Goal: Transaction & Acquisition: Purchase product/service

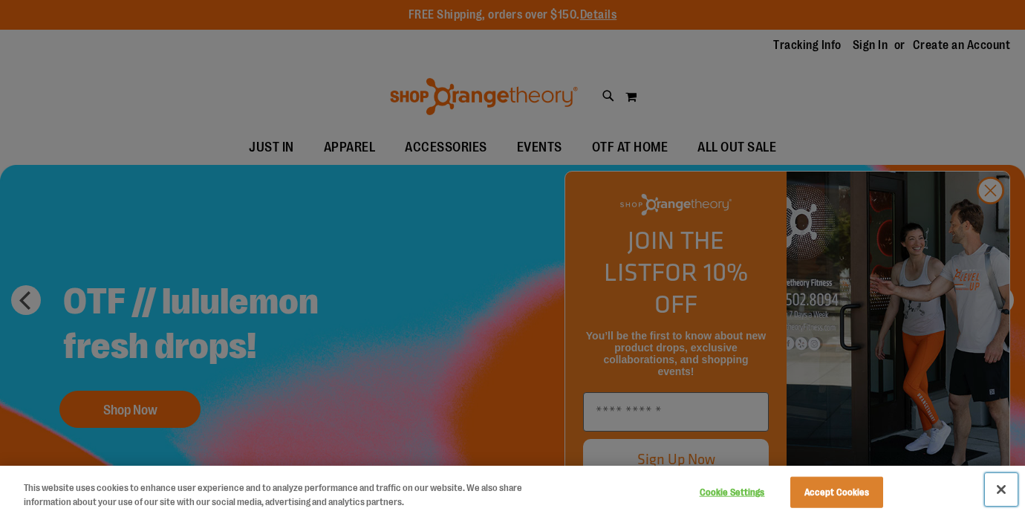
click at [1001, 485] on button "Close" at bounding box center [1001, 489] width 33 height 33
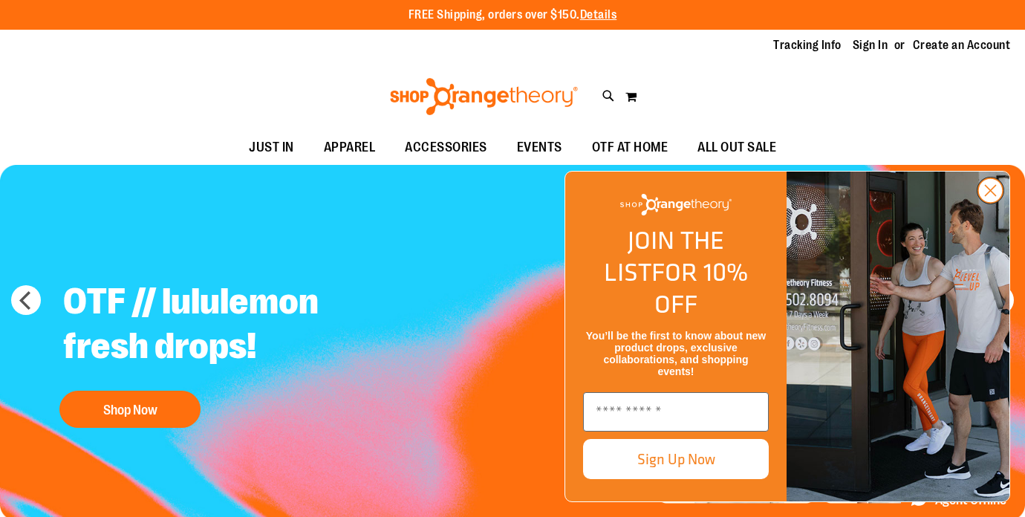
click at [998, 203] on circle "Close dialog" at bounding box center [990, 190] width 25 height 25
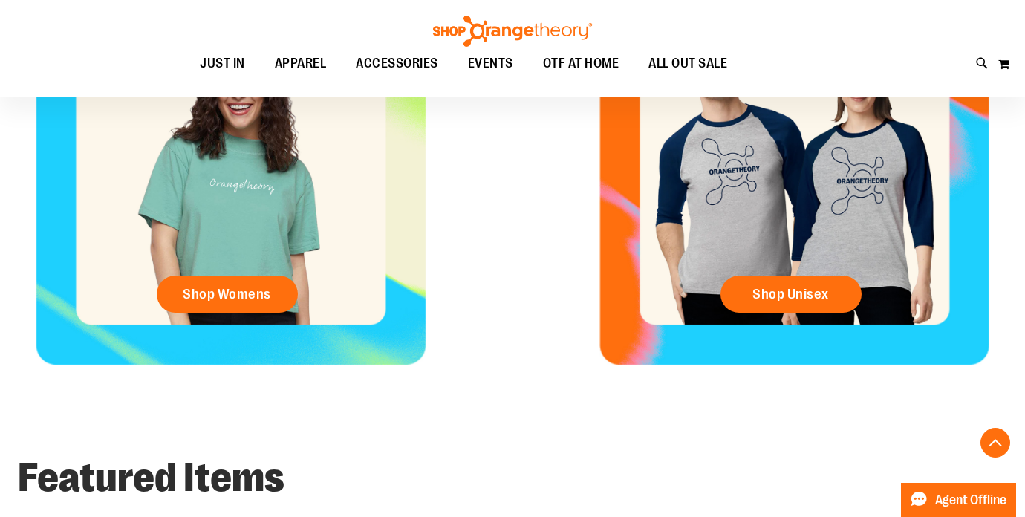
scroll to position [686, 0]
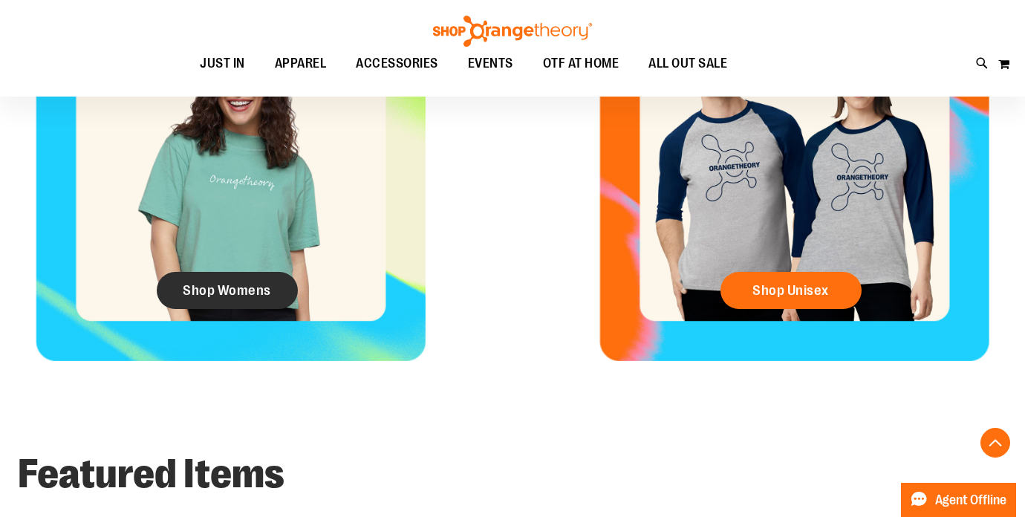
click at [192, 285] on span "Shop Womens" at bounding box center [227, 290] width 88 height 16
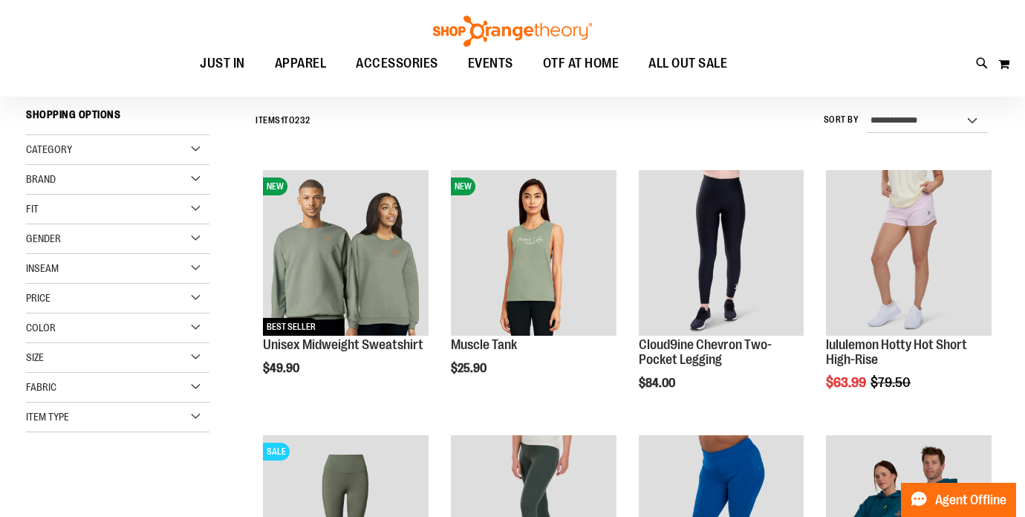
scroll to position [146, 0]
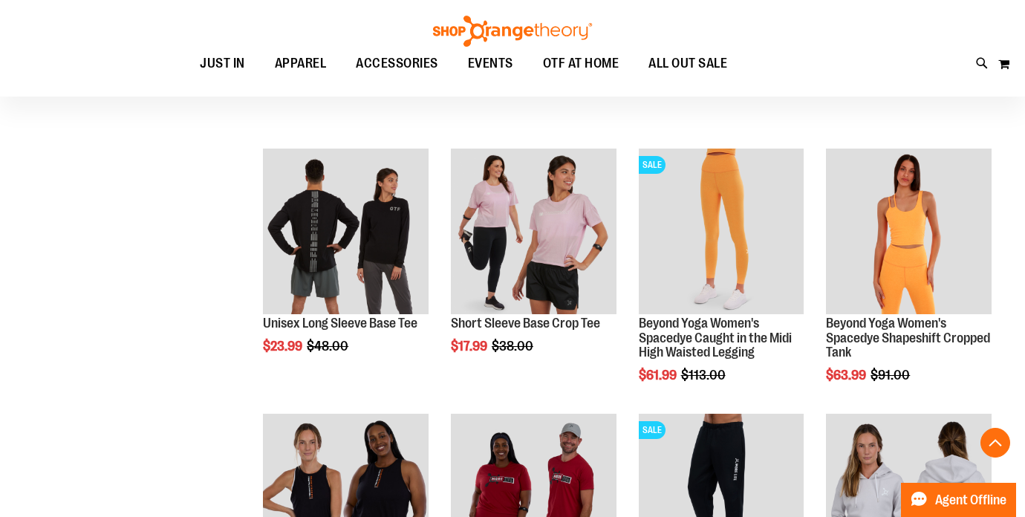
scroll to position [1217, 0]
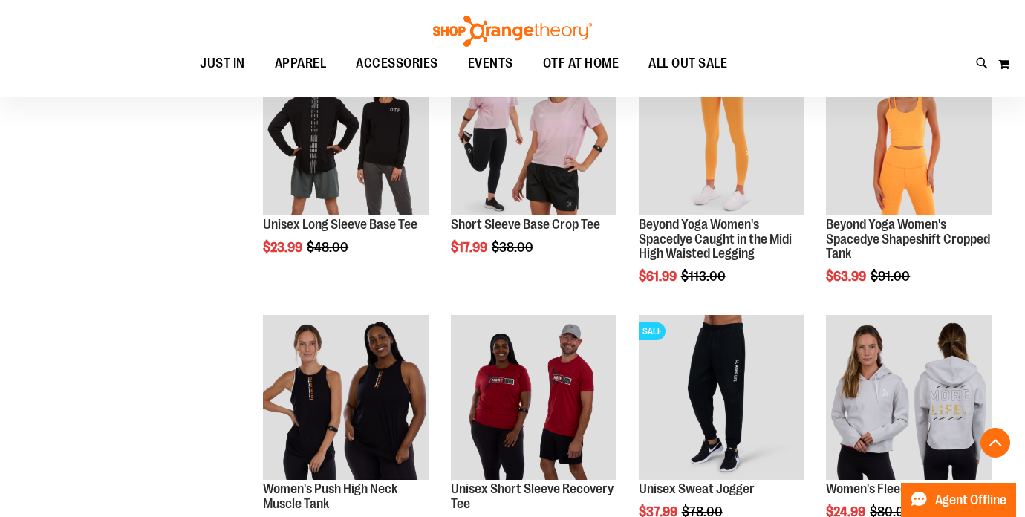
scroll to position [1293, 0]
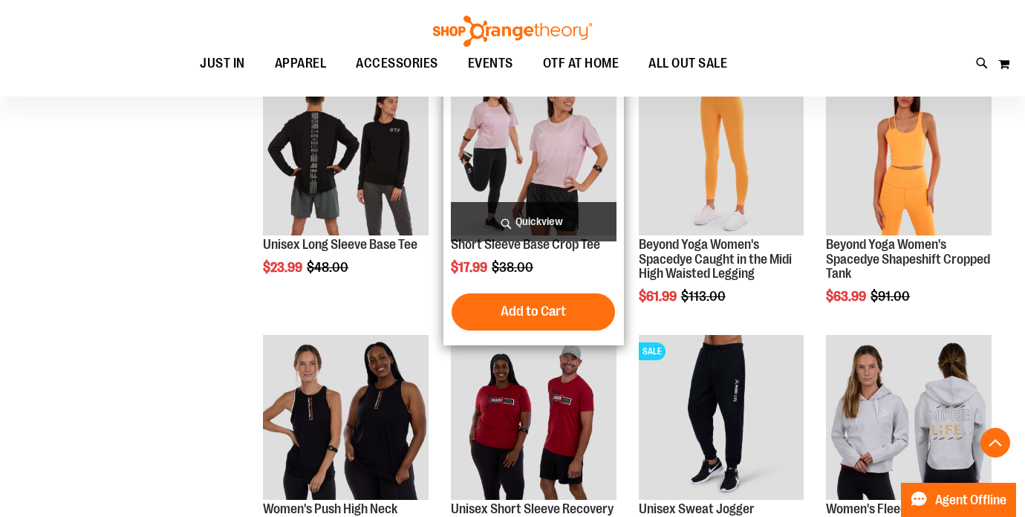
click at [506, 171] on img "product" at bounding box center [534, 153] width 166 height 166
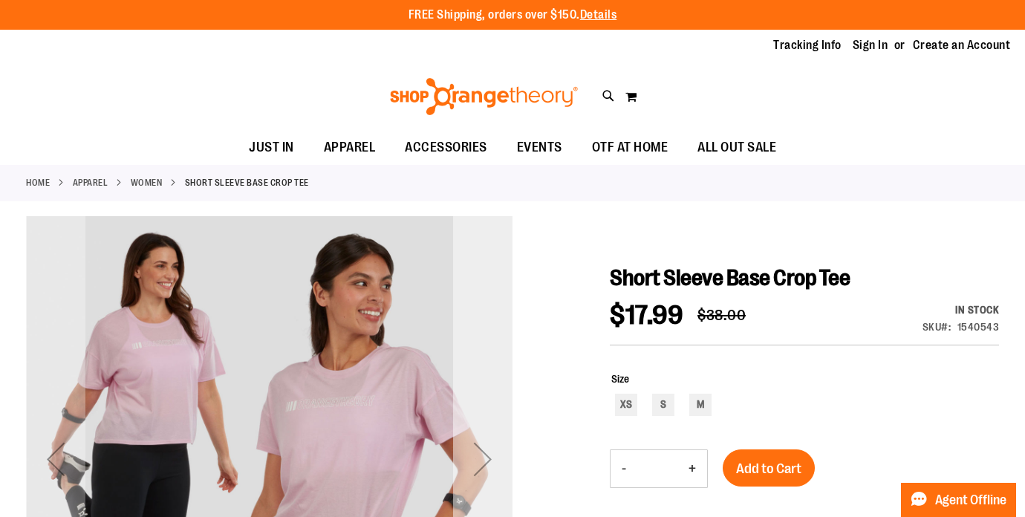
click at [462, 445] on div "Next" at bounding box center [482, 458] width 59 height 59
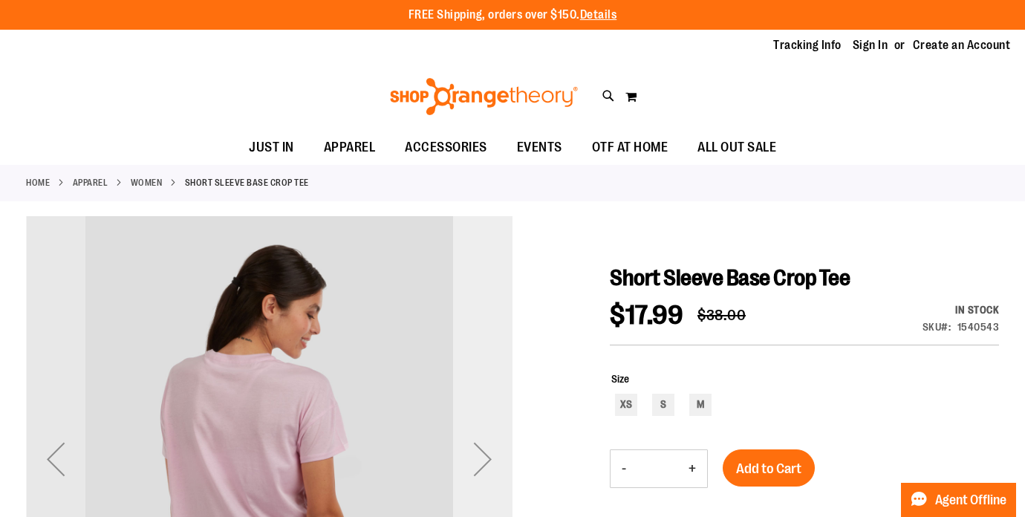
click at [462, 445] on div "Next" at bounding box center [482, 458] width 59 height 59
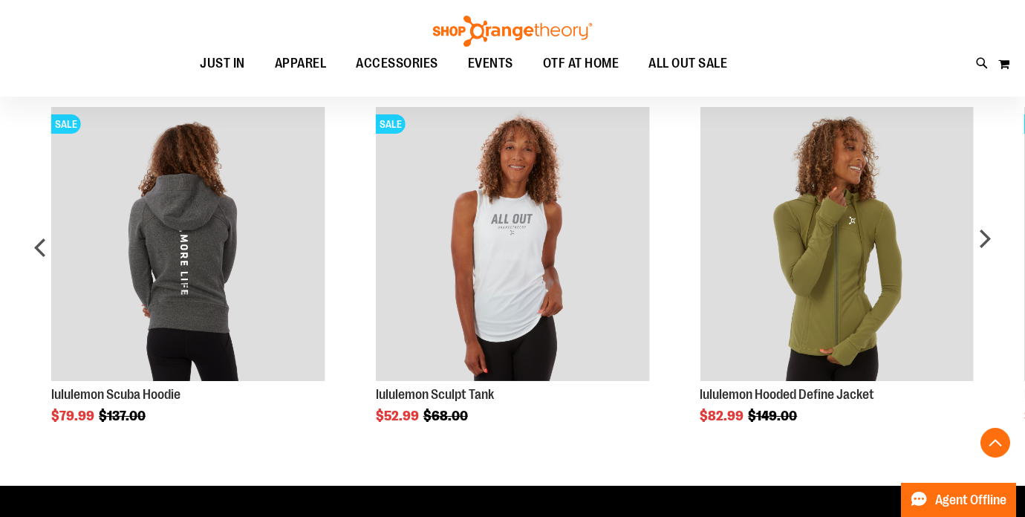
scroll to position [684, 0]
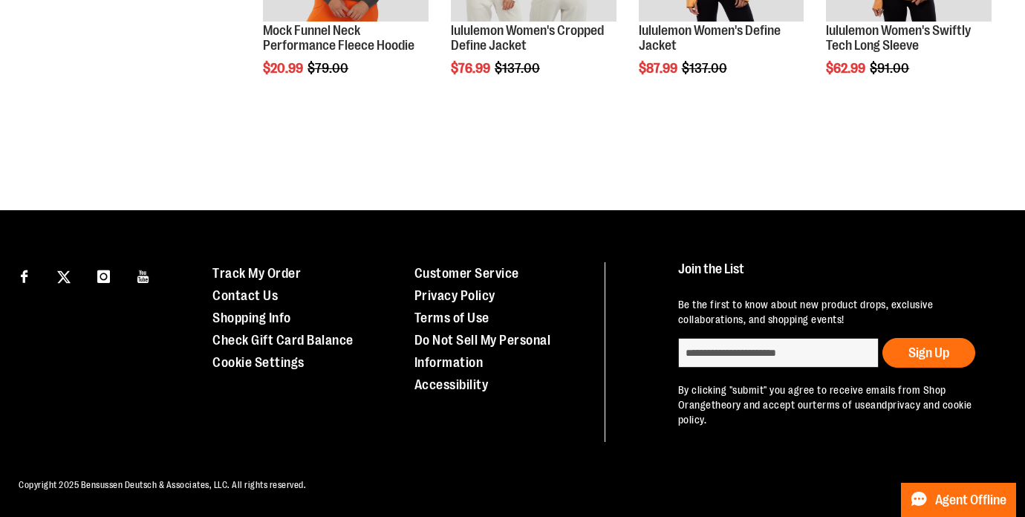
scroll to position [850, 0]
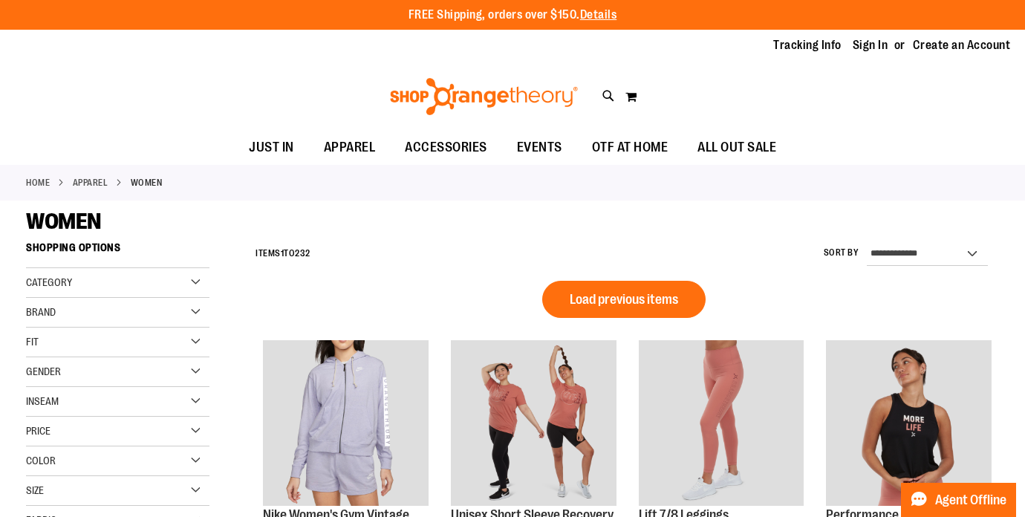
click at [188, 282] on div "Category" at bounding box center [117, 283] width 183 height 30
click at [82, 317] on link "Tops" at bounding box center [110, 313] width 176 height 16
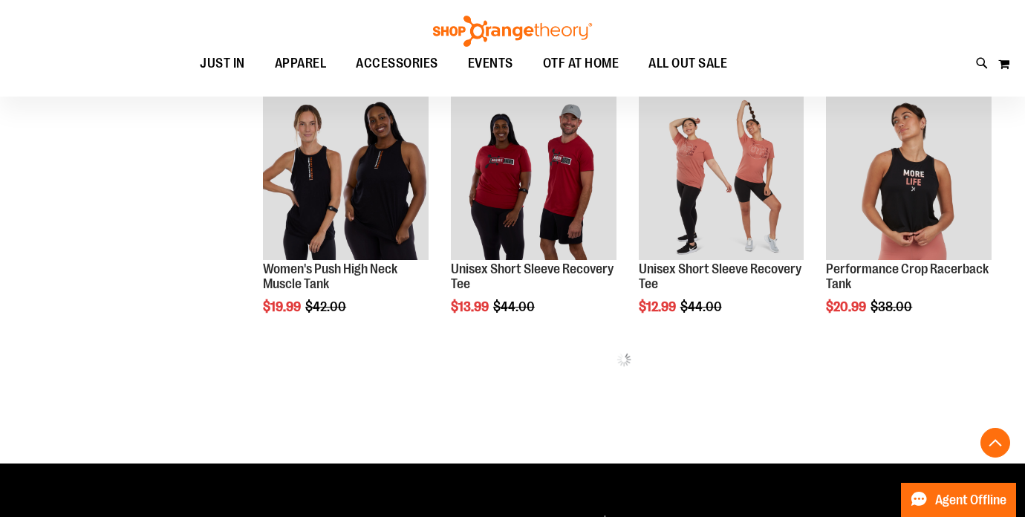
scroll to position [585, 0]
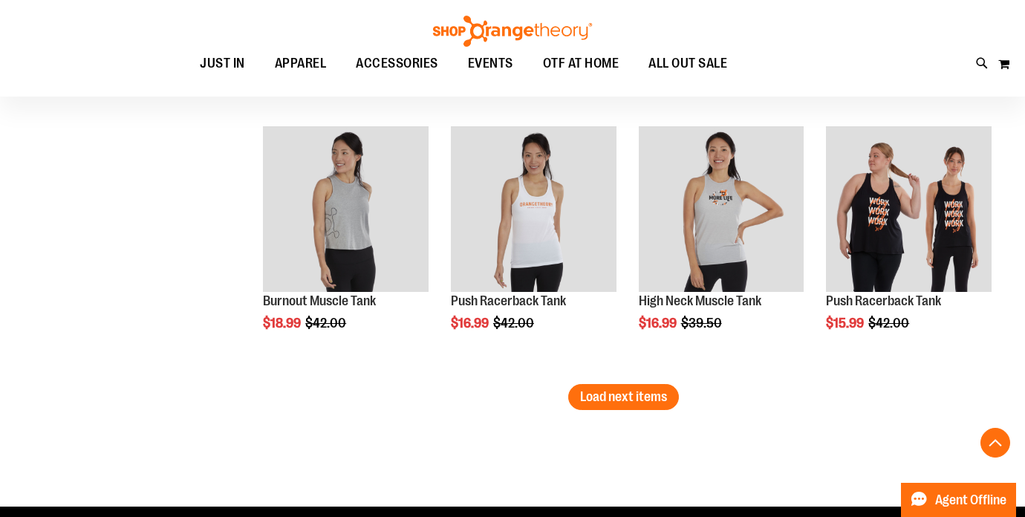
scroll to position [2140, 0]
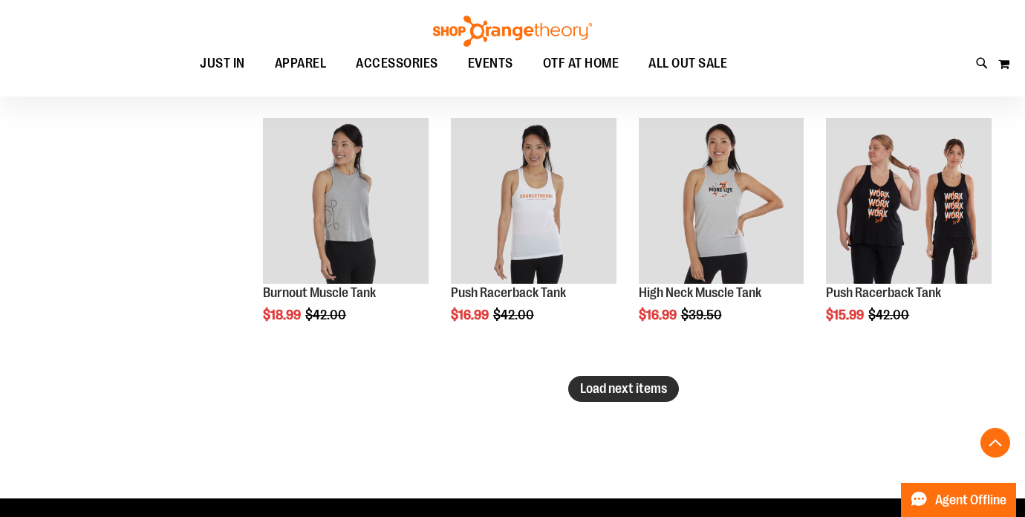
click at [639, 392] on span "Load next items" at bounding box center [623, 388] width 87 height 15
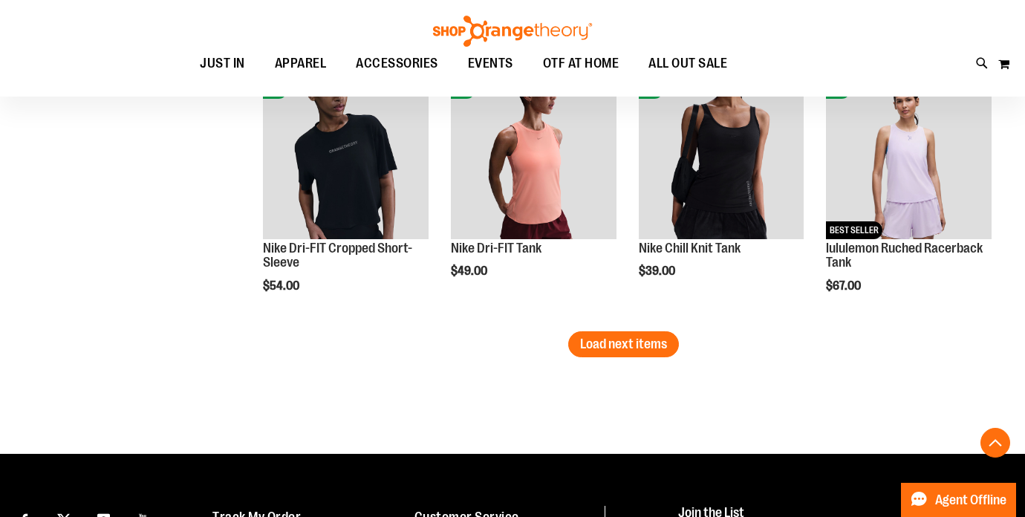
scroll to position [2981, 0]
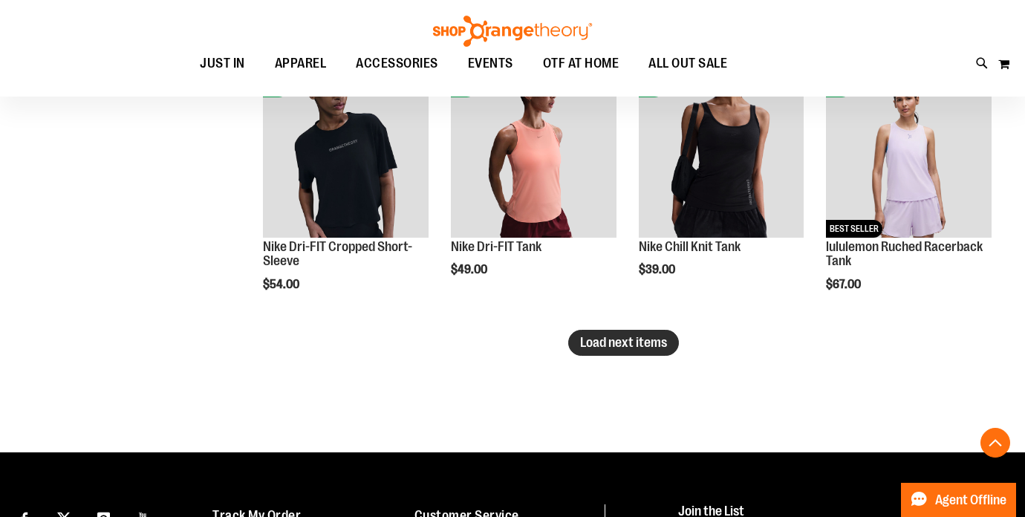
click at [621, 351] on button "Load next items" at bounding box center [623, 343] width 111 height 26
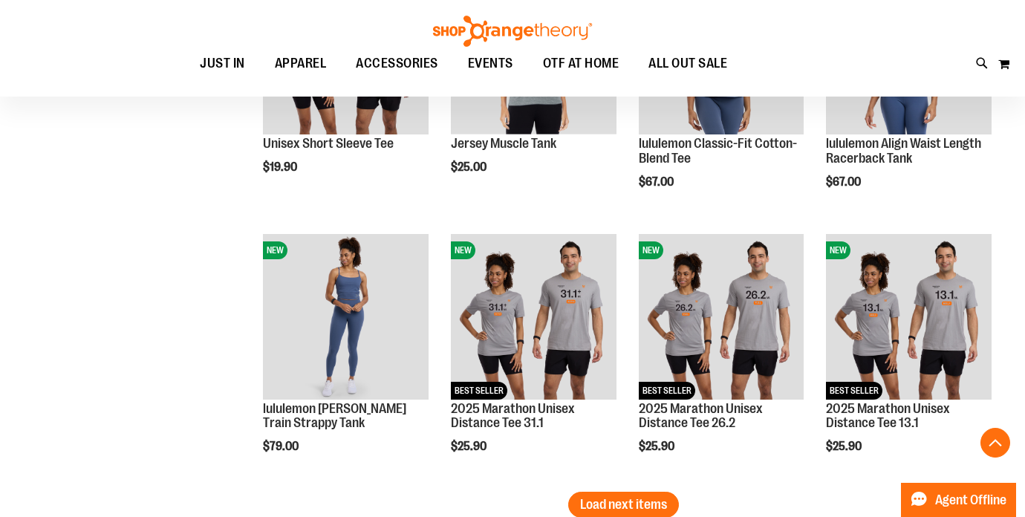
scroll to position [3749, 0]
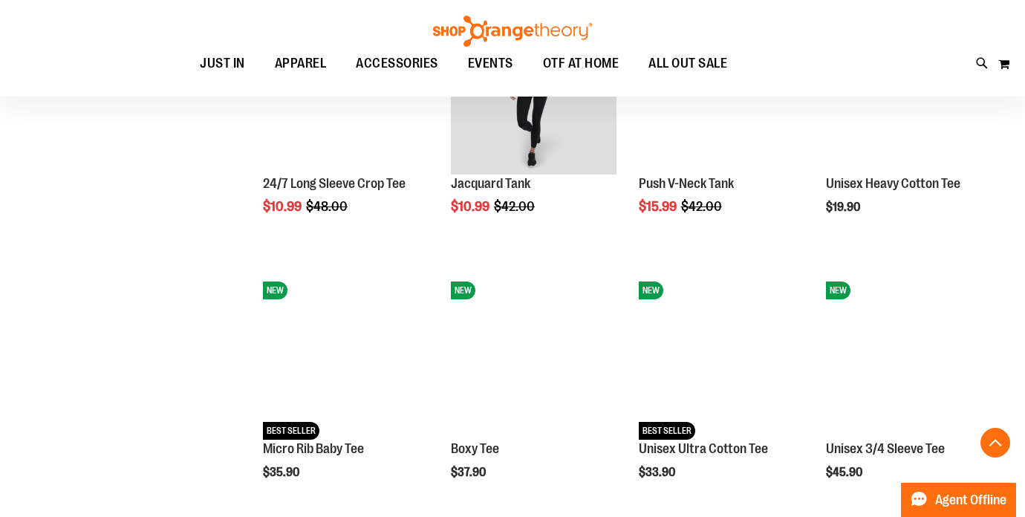
scroll to position [2483, 0]
